Goal: Information Seeking & Learning: Learn about a topic

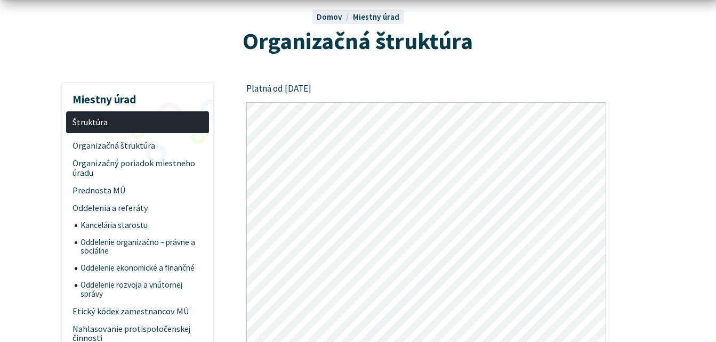
scroll to position [213, 0]
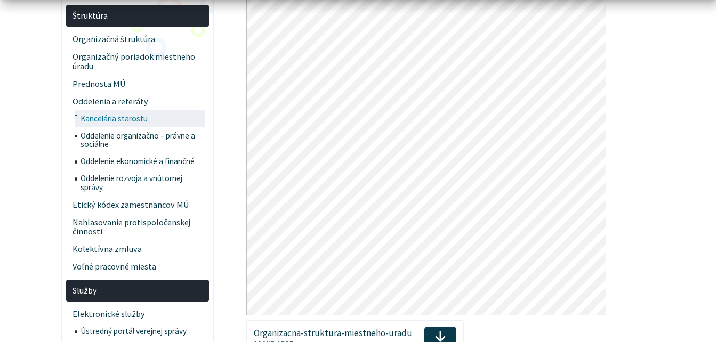
click at [111, 116] on span "Kancelária starostu" at bounding box center [142, 118] width 123 height 17
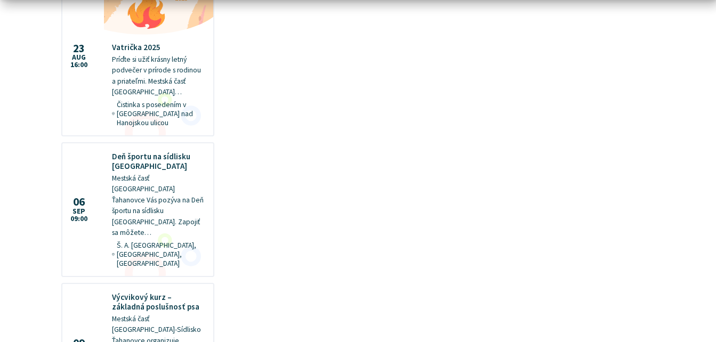
scroll to position [1067, 0]
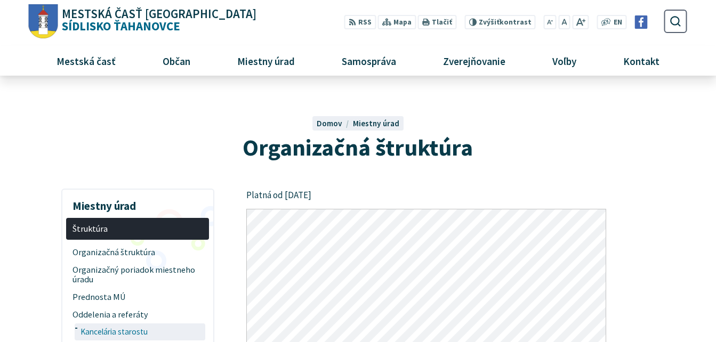
scroll to position [213, 0]
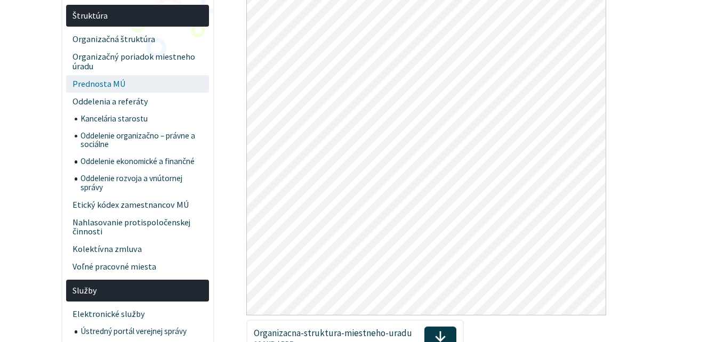
click at [105, 84] on span "Prednosta MÚ" at bounding box center [138, 84] width 131 height 18
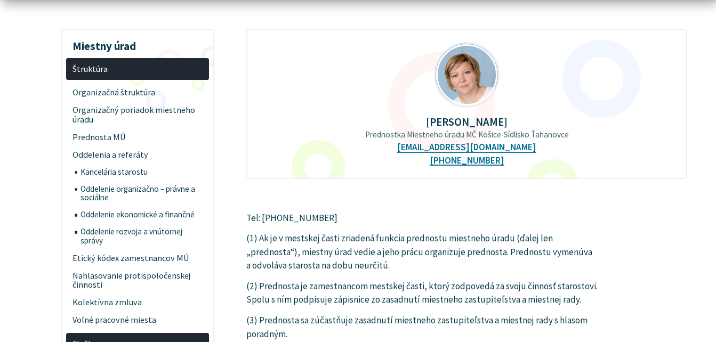
scroll to position [213, 0]
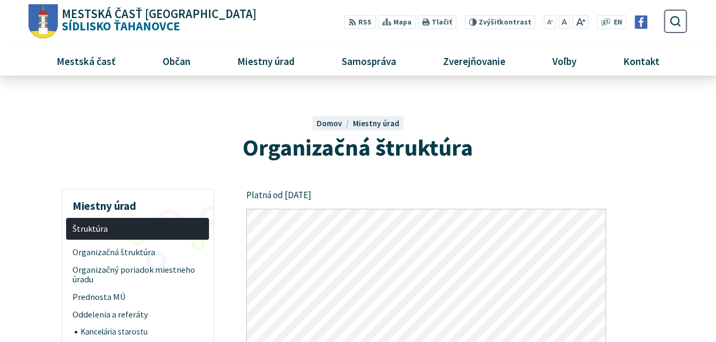
scroll to position [213, 0]
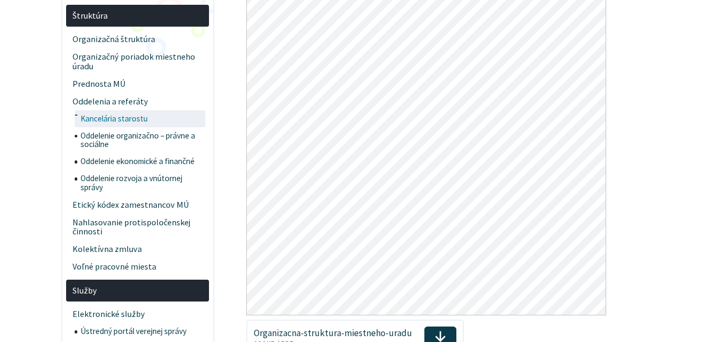
click at [102, 114] on span "Kancelária starostu" at bounding box center [142, 118] width 123 height 17
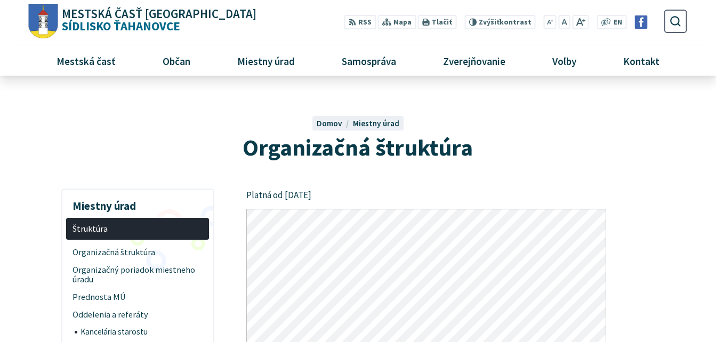
scroll to position [213, 0]
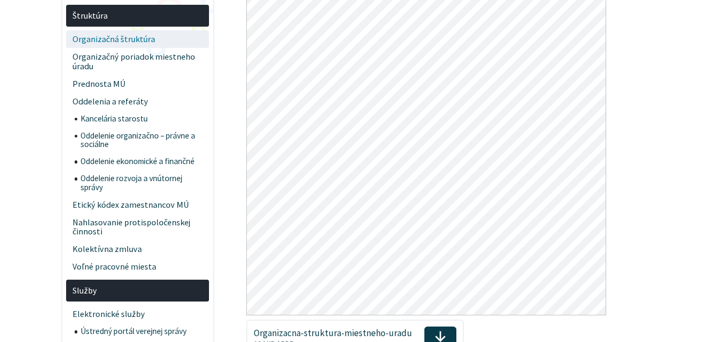
click at [125, 39] on span "Organizačná štruktúra" at bounding box center [138, 39] width 131 height 18
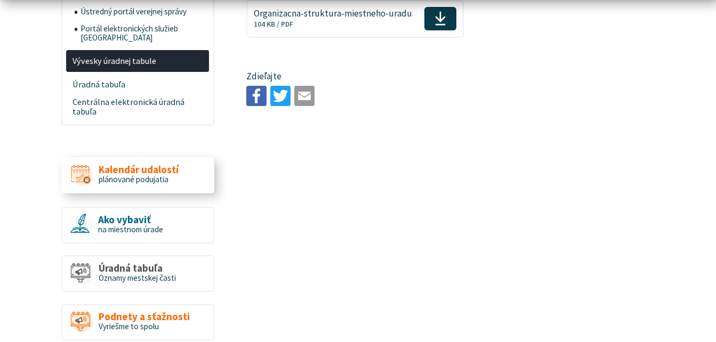
scroll to position [587, 0]
